Goal: Communication & Community: Share content

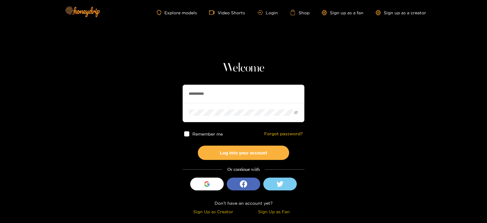
drag, startPoint x: 216, startPoint y: 90, endPoint x: 159, endPoint y: 94, distance: 57.4
click at [159, 94] on section "**********" at bounding box center [243, 108] width 487 height 217
type input "********"
click at [198, 146] on button "Log into your account" at bounding box center [243, 153] width 91 height 14
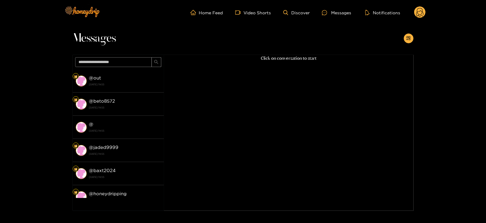
click at [401, 38] on div "Messages" at bounding box center [243, 40] width 341 height 30
click at [411, 40] on icon "appstore-add" at bounding box center [409, 38] width 5 height 5
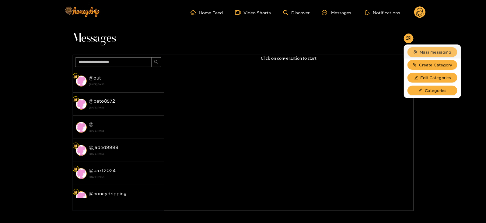
click at [420, 53] on span "Mass messaging" at bounding box center [436, 52] width 32 height 6
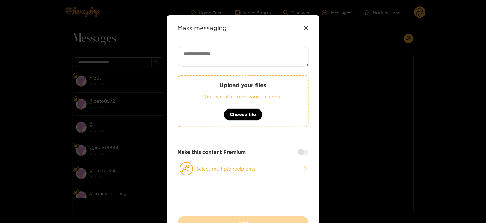
click at [294, 90] on div "Upload your files You can also drop your files here Choose file" at bounding box center [243, 101] width 131 height 52
click at [265, 92] on div "Upload your files You can also drop your files here Choose file" at bounding box center [243, 101] width 131 height 52
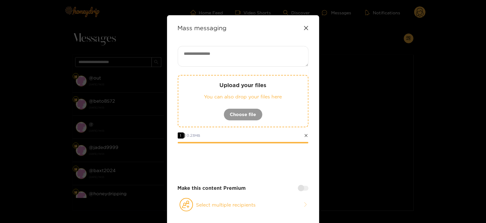
click at [216, 48] on textarea at bounding box center [243, 56] width 131 height 21
paste textarea "****"
type textarea "**********"
click at [195, 201] on button "Select multiple recipients" at bounding box center [243, 205] width 131 height 14
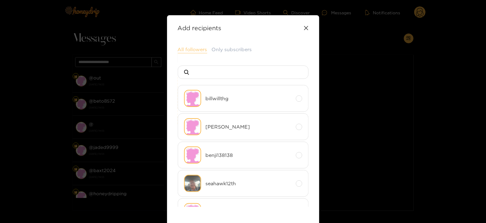
click at [189, 50] on button "All followers" at bounding box center [193, 49] width 30 height 7
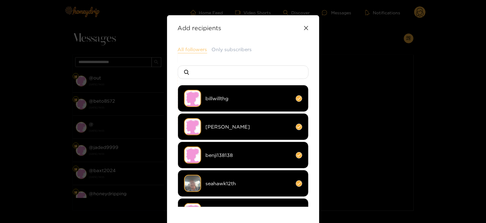
scroll to position [81, 0]
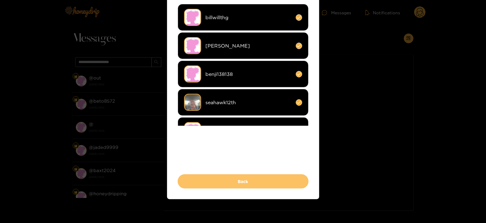
click at [207, 182] on button "Back" at bounding box center [243, 181] width 131 height 14
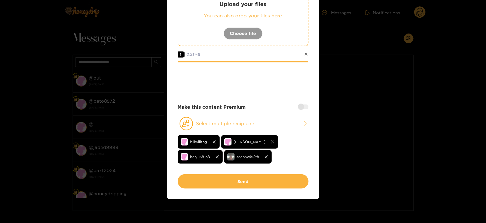
click at [207, 182] on button "Send" at bounding box center [243, 181] width 131 height 14
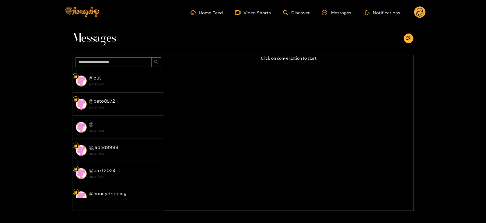
scroll to position [42, 0]
click at [421, 16] on circle at bounding box center [420, 12] width 12 height 12
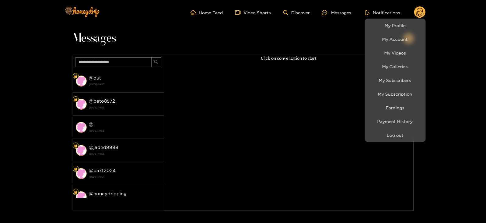
click at [182, 130] on div at bounding box center [243, 111] width 486 height 223
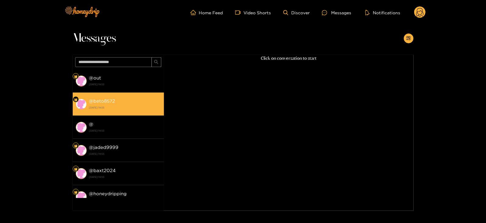
click at [105, 98] on strong "@ beto8572" at bounding box center [102, 100] width 26 height 5
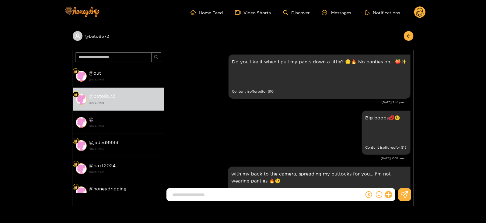
scroll to position [1236, 0]
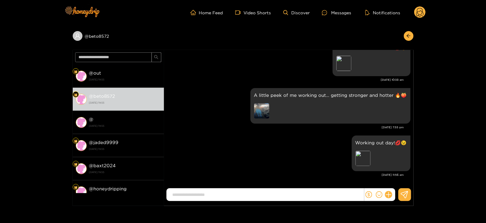
click at [416, 12] on circle at bounding box center [420, 12] width 12 height 12
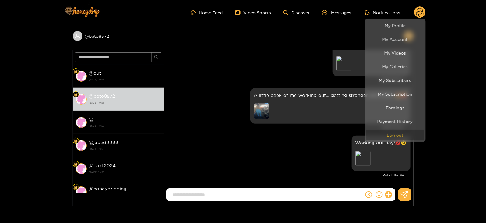
click at [395, 132] on button "Log out" at bounding box center [396, 135] width 58 height 11
